Goal: Information Seeking & Learning: Learn about a topic

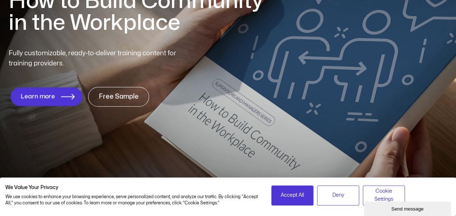
click at [54, 97] on span "Learn more" at bounding box center [47, 96] width 52 height 7
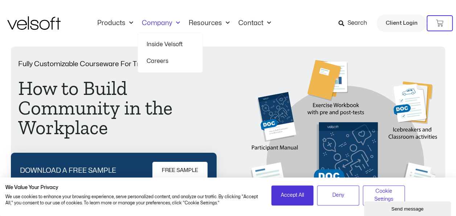
click at [165, 44] on link "Inside Velsoft" at bounding box center [170, 44] width 47 height 17
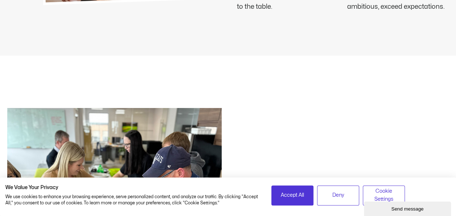
scroll to position [1405, 0]
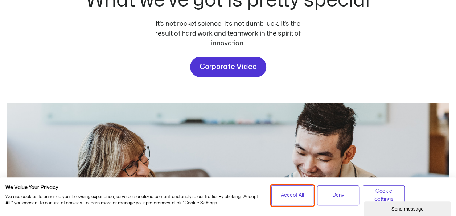
click at [289, 195] on span "Accept All" at bounding box center [292, 195] width 23 height 8
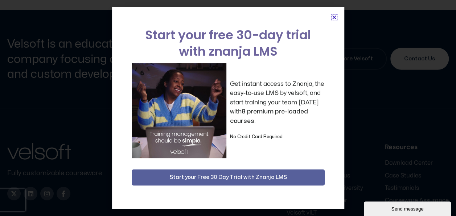
scroll to position [2508, 0]
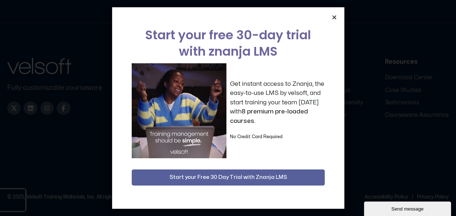
click at [333, 18] on icon "Close" at bounding box center [334, 17] width 5 height 5
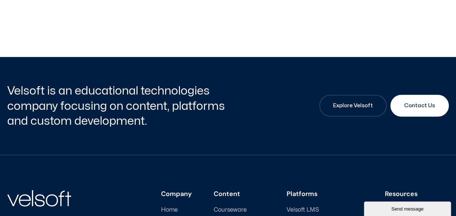
scroll to position [2374, 0]
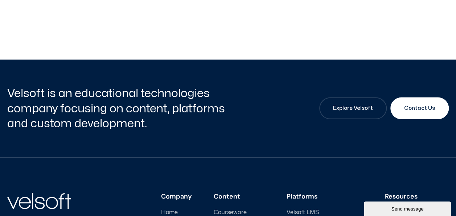
click at [11, 90] on h2 "Velsoft is an educational technologies company focusing on content, platforms a…" at bounding box center [116, 108] width 219 height 45
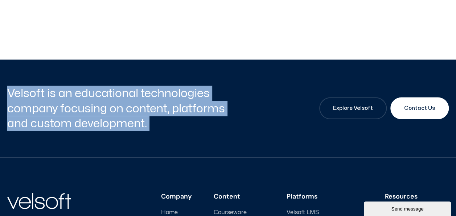
copy div "Velsoft is an educational technologies company focusing on content, platforms a…"
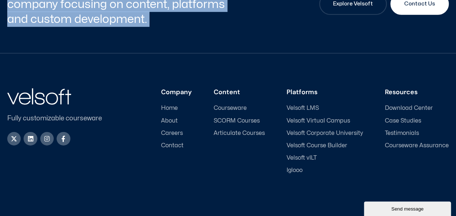
scroll to position [2478, 0]
click at [176, 118] on span "About" at bounding box center [169, 120] width 17 height 7
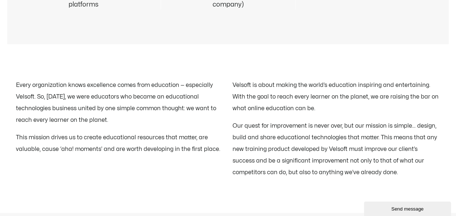
scroll to position [841, 0]
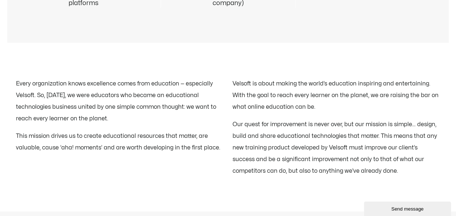
click at [17, 81] on p "Every organization knows excellence comes from education — especially Velsoft. …" at bounding box center [120, 101] width 208 height 46
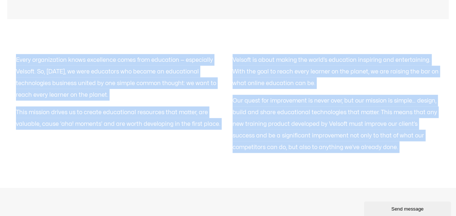
scroll to position [886, 0]
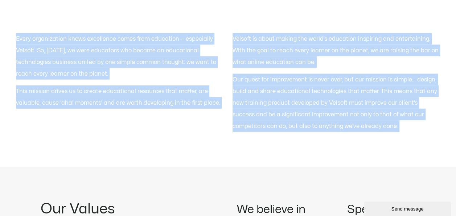
copy div "Every organization knows excellence comes from education — especially Velsoft. …"
